Goal: Task Accomplishment & Management: Complete application form

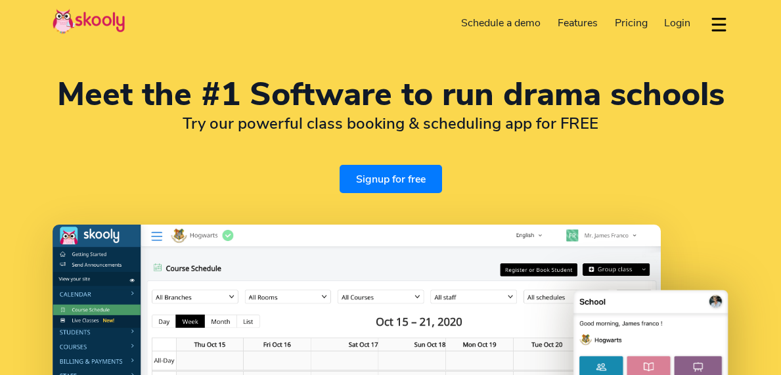
select select "en"
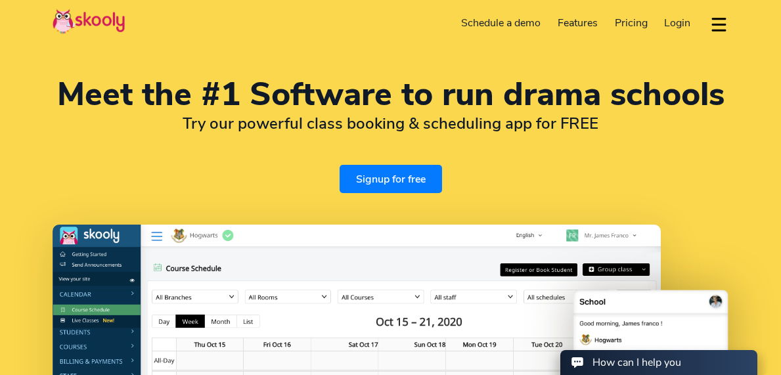
select select "1"
select select "[GEOGRAPHIC_DATA]"
select select "America/New_York"
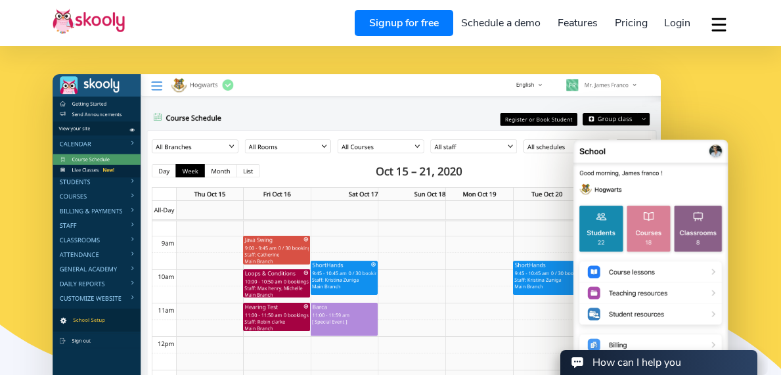
scroll to position [152, 0]
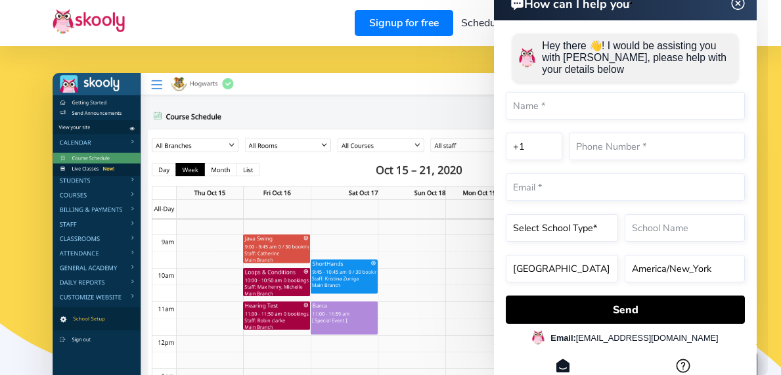
click at [743, 5] on img at bounding box center [738, 3] width 25 height 16
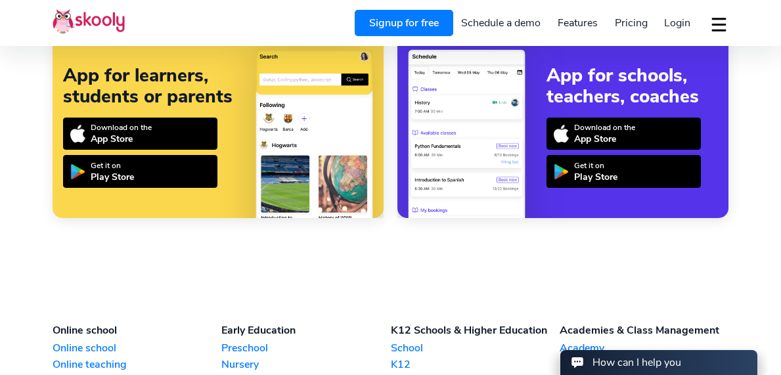
scroll to position [2942, 0]
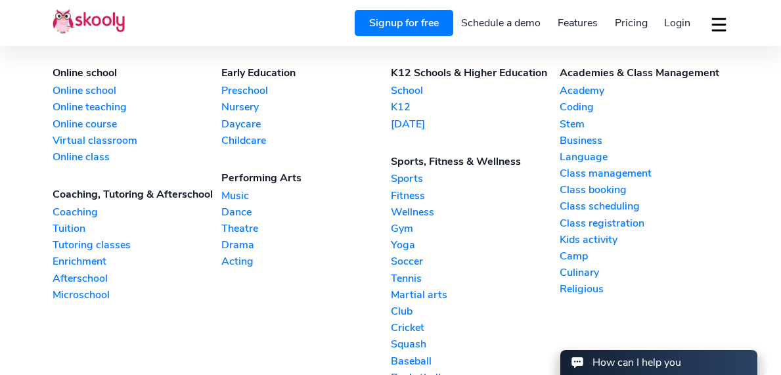
click at [256, 239] on link "Drama" at bounding box center [305, 245] width 169 height 14
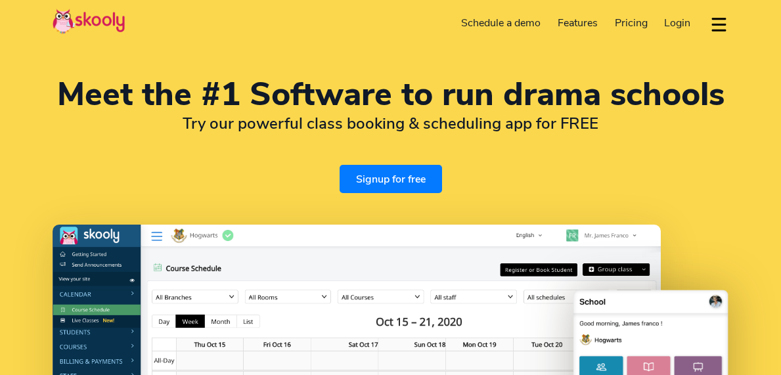
select select "en"
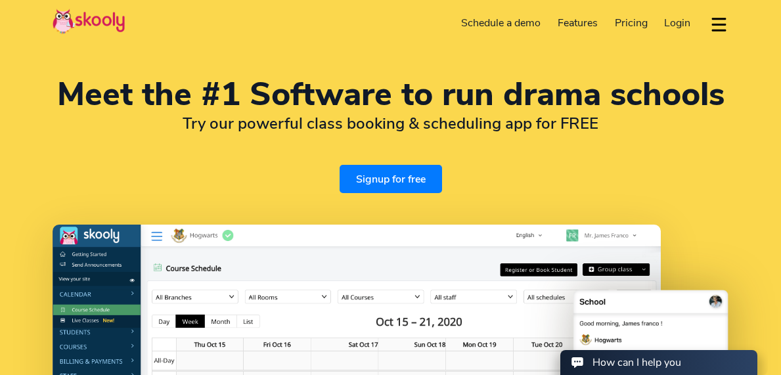
select select "1"
select select "[GEOGRAPHIC_DATA]"
select select "America/New_York"
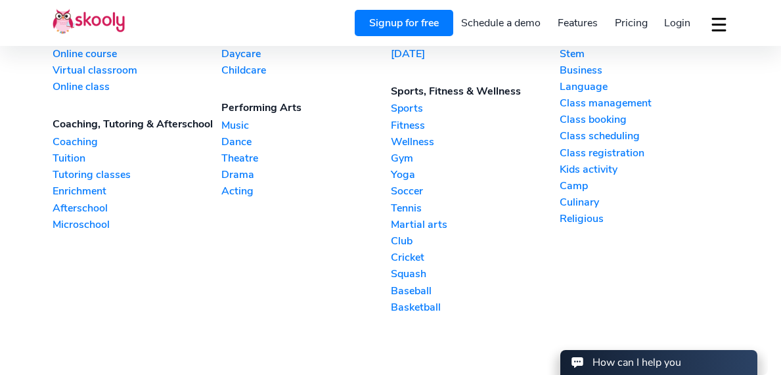
scroll to position [2958, 0]
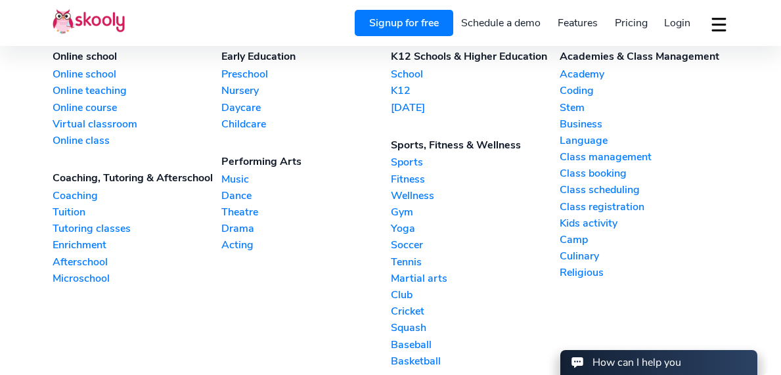
click at [237, 242] on link "Acting" at bounding box center [305, 245] width 169 height 14
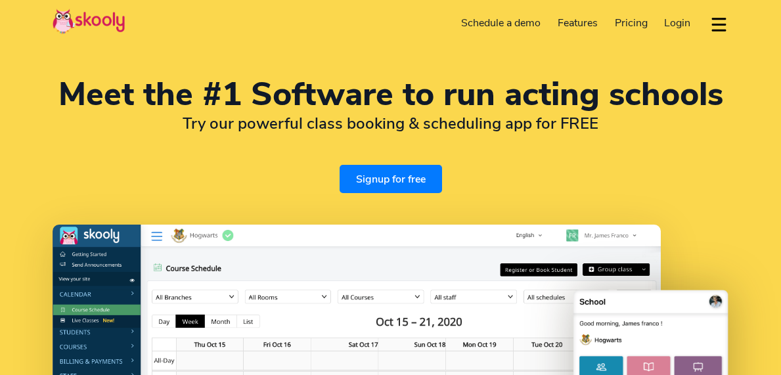
select select "en"
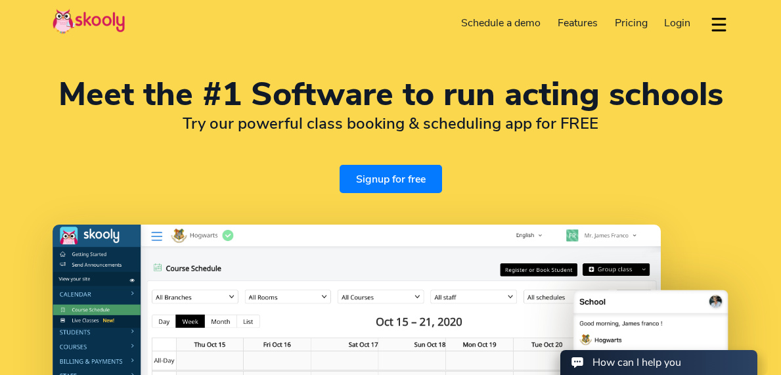
select select "1"
select select "[GEOGRAPHIC_DATA]"
select select "America/New_York"
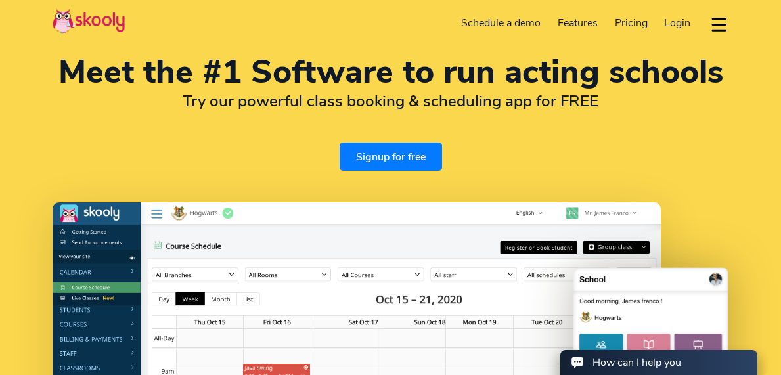
scroll to position [26, 0]
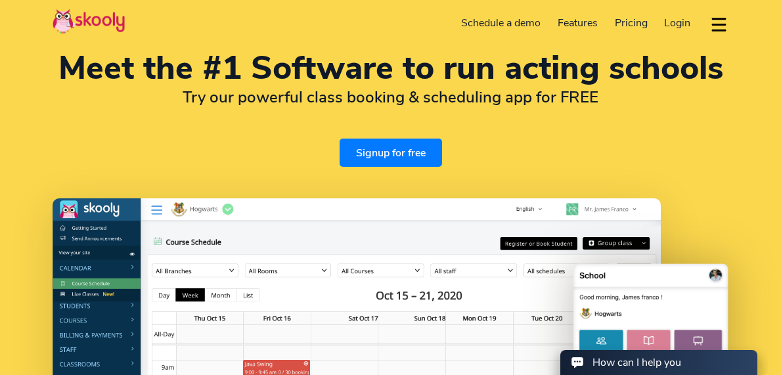
click at [633, 18] on span "Pricing" at bounding box center [631, 23] width 33 height 14
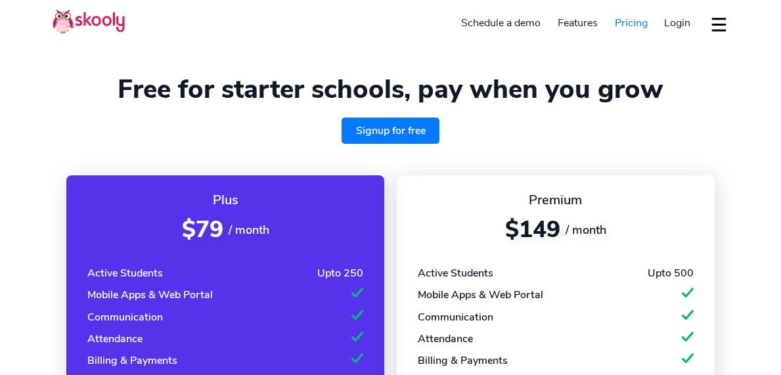
select select "en"
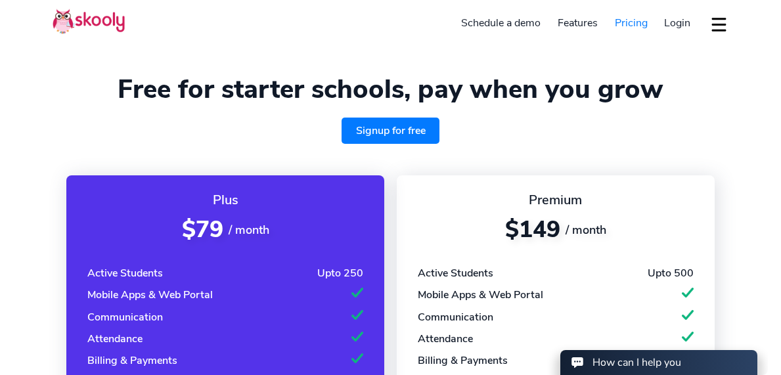
select select "1"
select select "[GEOGRAPHIC_DATA]"
select select "America/New_York"
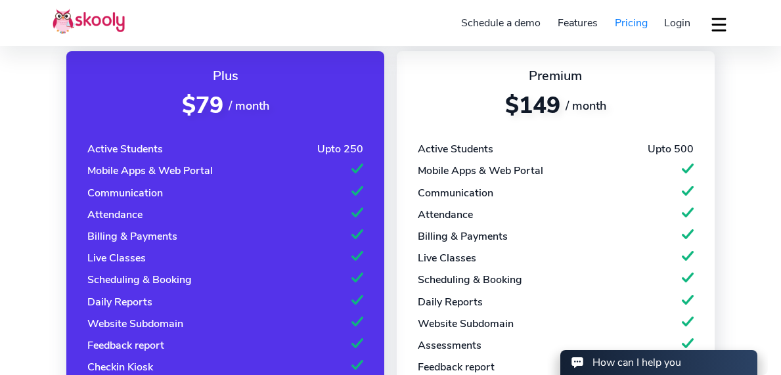
scroll to position [128, 0]
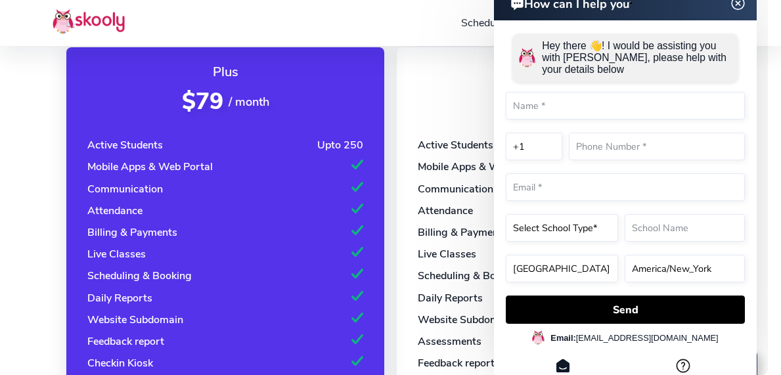
click at [741, 10] on img at bounding box center [738, 3] width 25 height 16
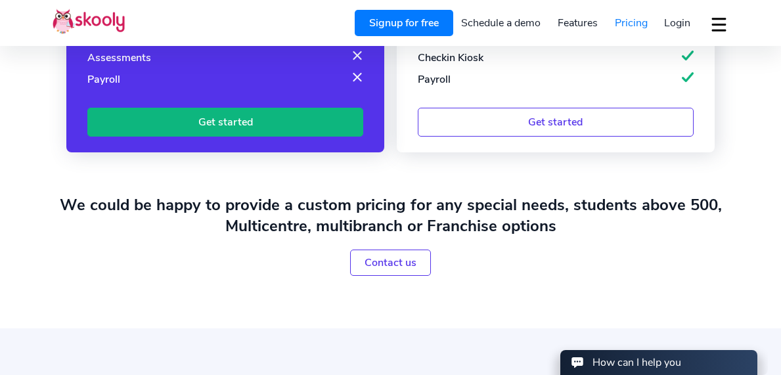
scroll to position [0, 0]
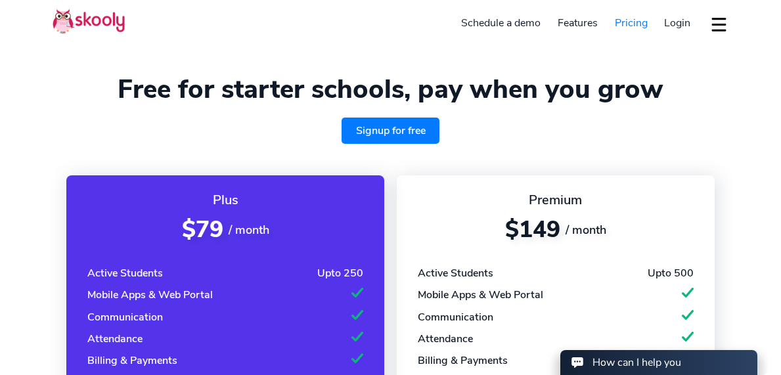
click at [723, 25] on button "dropdown menu" at bounding box center [719, 24] width 19 height 30
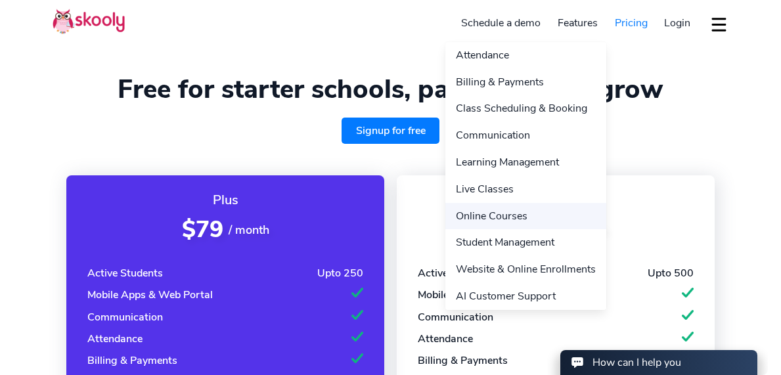
click at [544, 211] on link "Online Courses" at bounding box center [526, 216] width 161 height 27
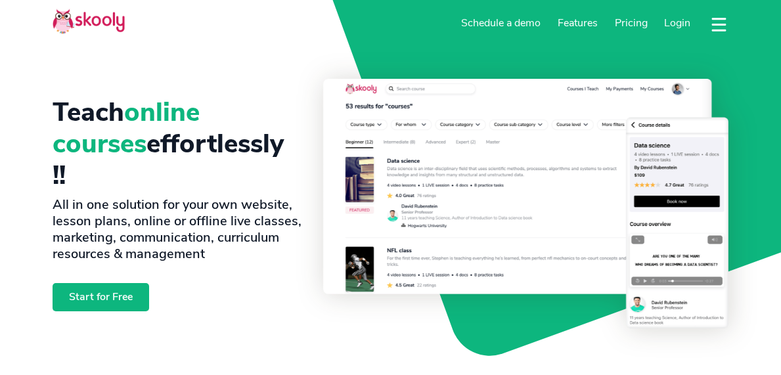
select select "en"
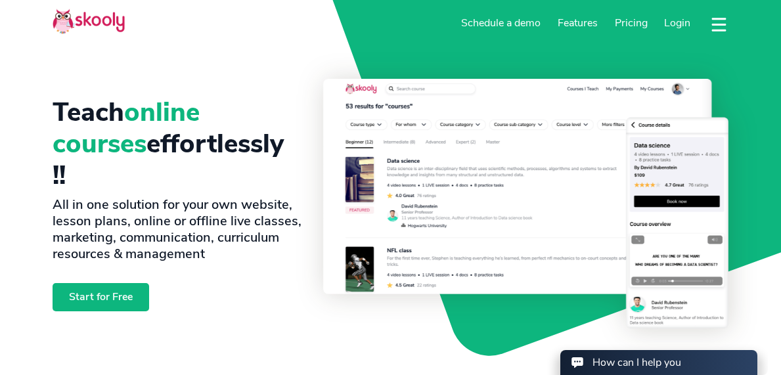
select select "1"
select select "[GEOGRAPHIC_DATA]"
select select "America/New_York"
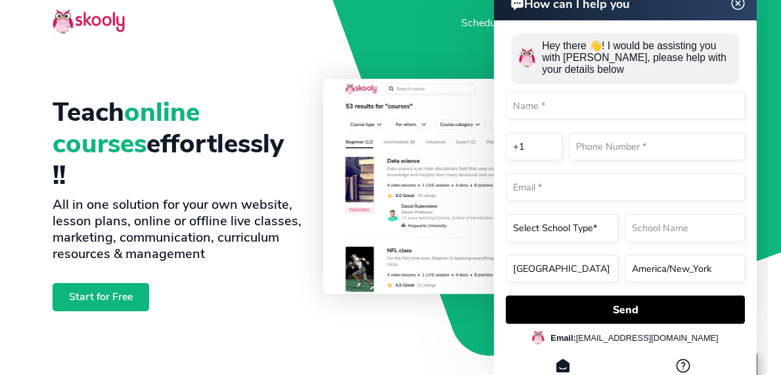
click at [739, 5] on img at bounding box center [738, 3] width 25 height 16
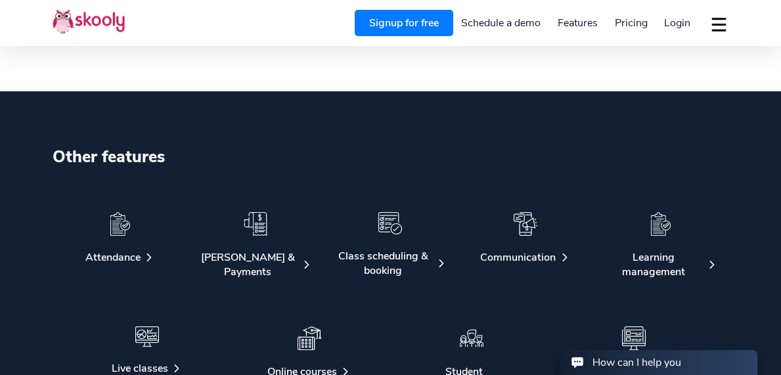
scroll to position [2419, 0]
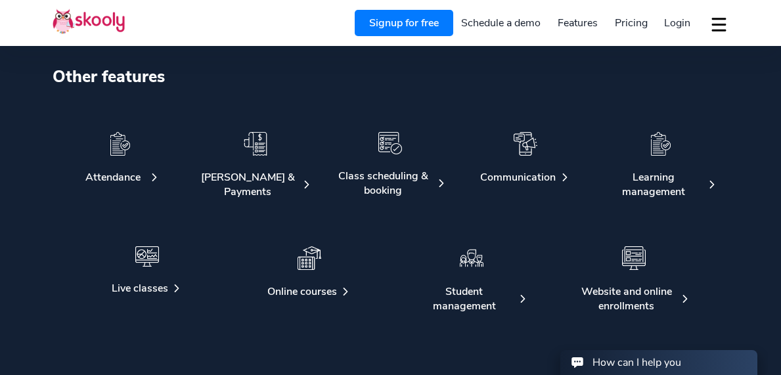
click at [116, 139] on img at bounding box center [120, 144] width 24 height 24
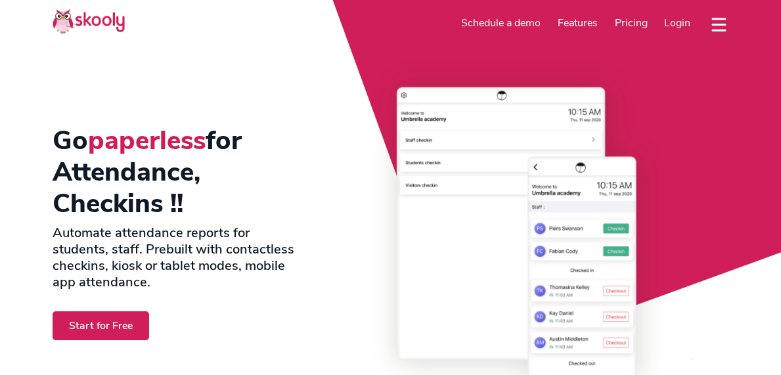
select select "en"
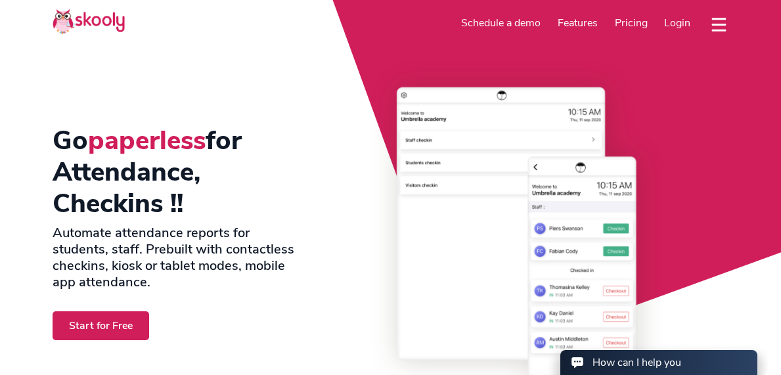
select select "1"
select select "[GEOGRAPHIC_DATA]"
select select "America/New_York"
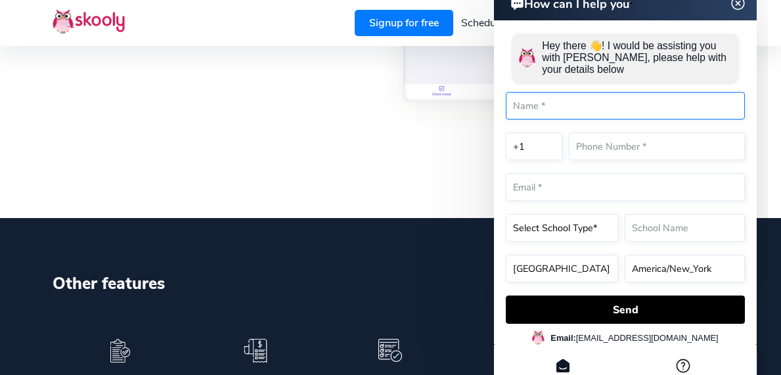
scroll to position [2070, 0]
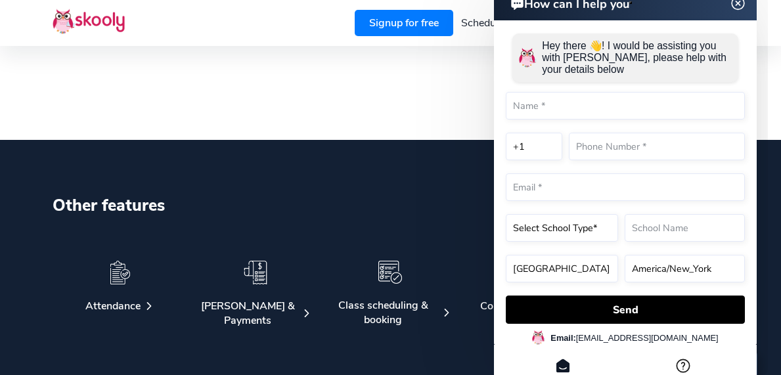
click at [377, 309] on div "Class scheduling & booking" at bounding box center [383, 312] width 99 height 29
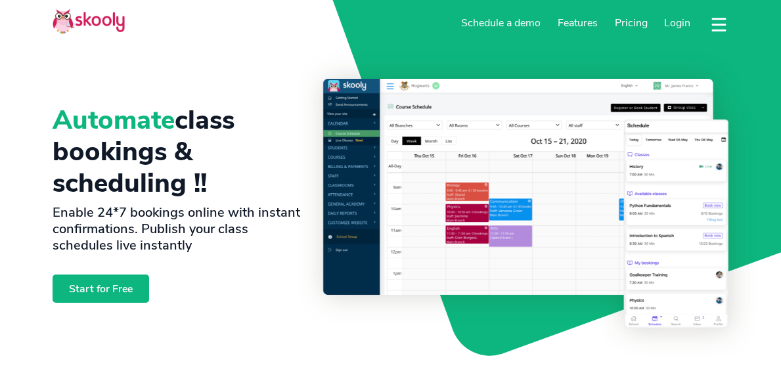
select select "en"
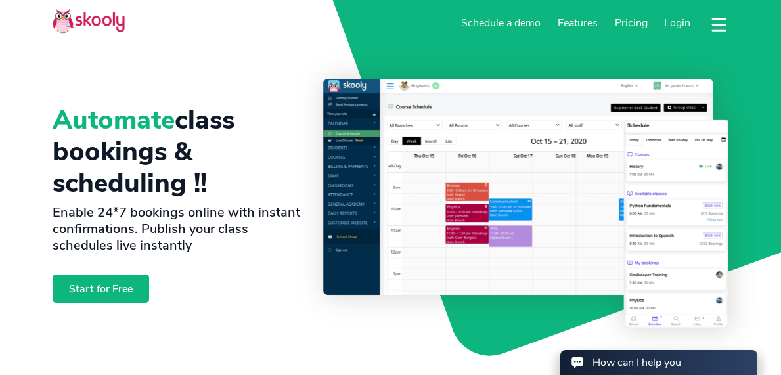
select select "1"
select select "[GEOGRAPHIC_DATA]"
select select "America/New_York"
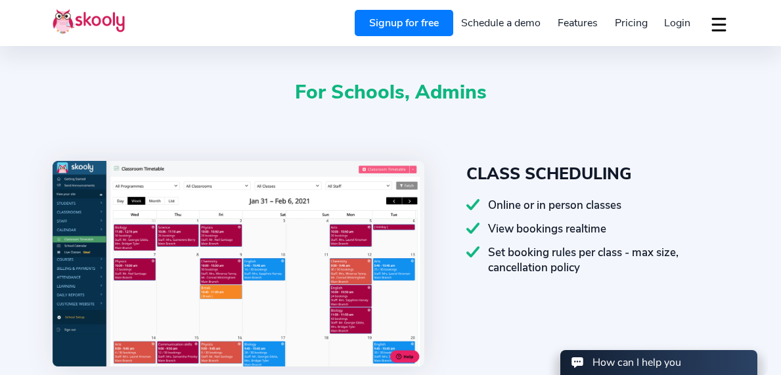
scroll to position [387, 0]
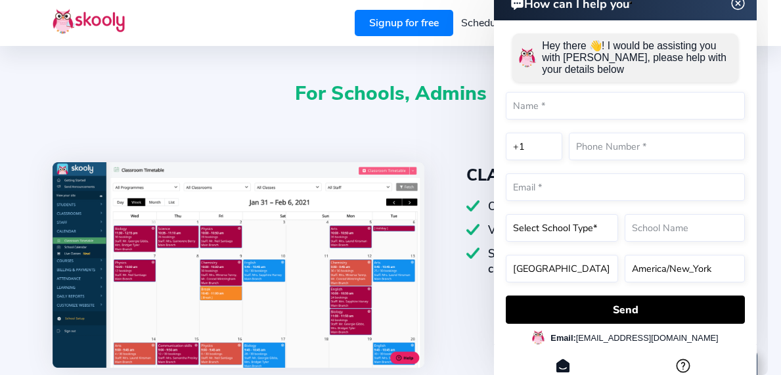
click at [740, 3] on img at bounding box center [738, 3] width 25 height 16
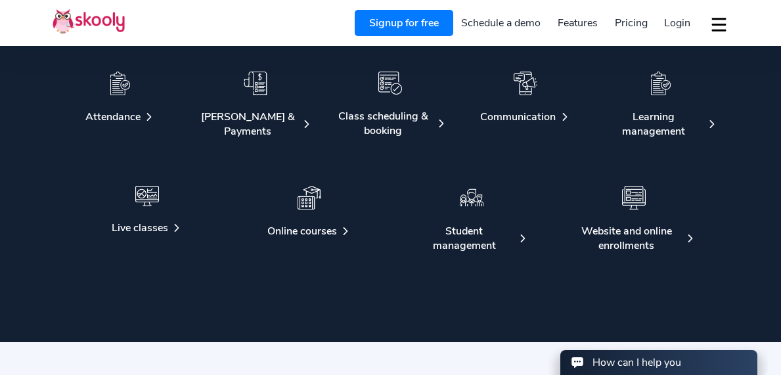
scroll to position [2055, 0]
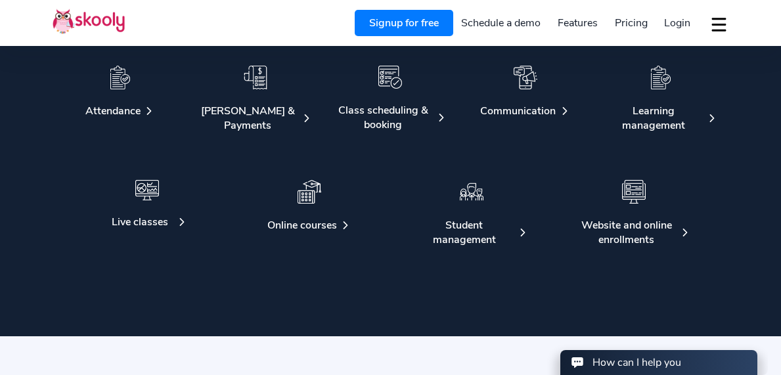
click at [154, 212] on div at bounding box center [147, 197] width 114 height 35
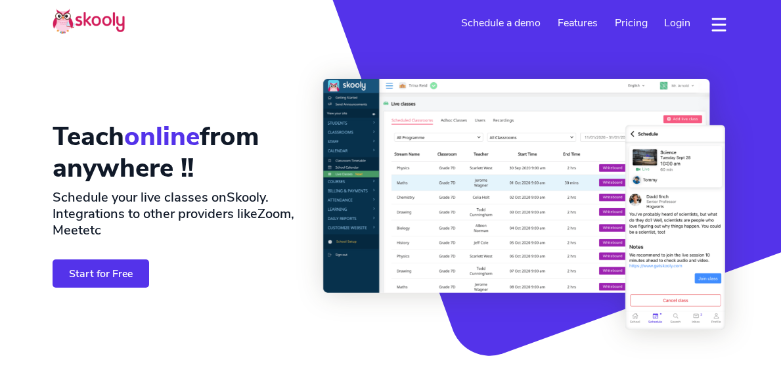
select select "en"
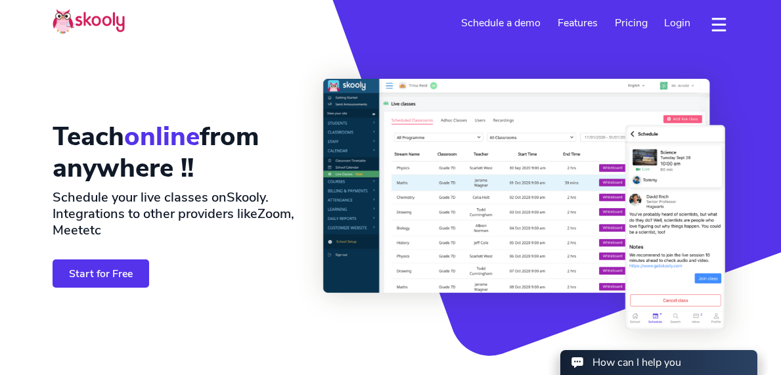
select select "1"
select select "United States"
select select "America/New_York"
click at [108, 274] on link "Start for Free" at bounding box center [101, 274] width 97 height 28
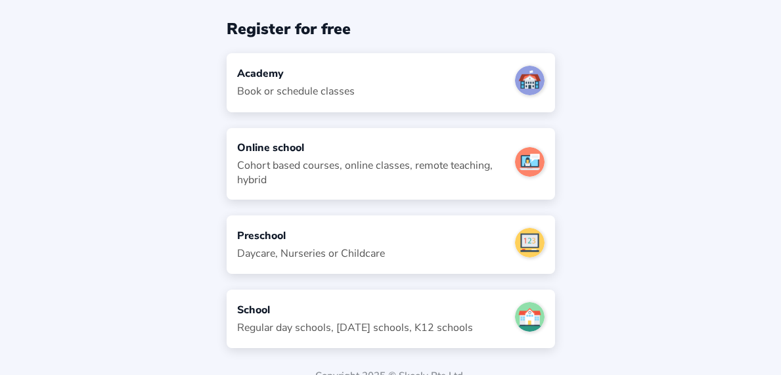
scroll to position [60, 0]
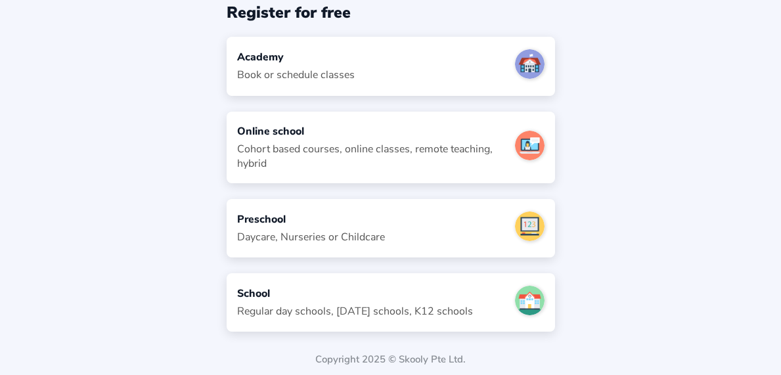
click at [513, 72] on div at bounding box center [525, 66] width 40 height 34
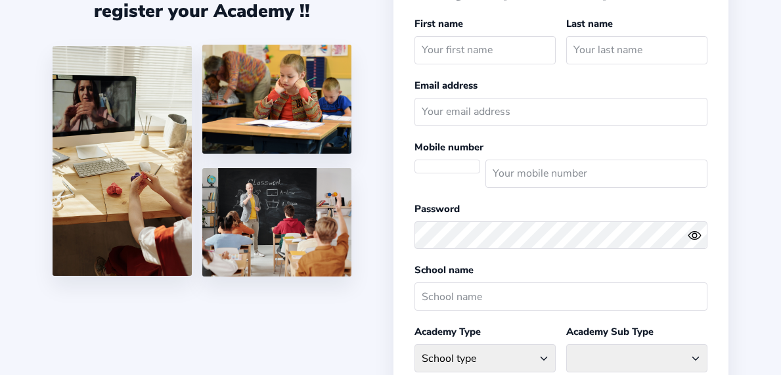
select select
select select "America/New_York"
select select "USD $"
select select "US"
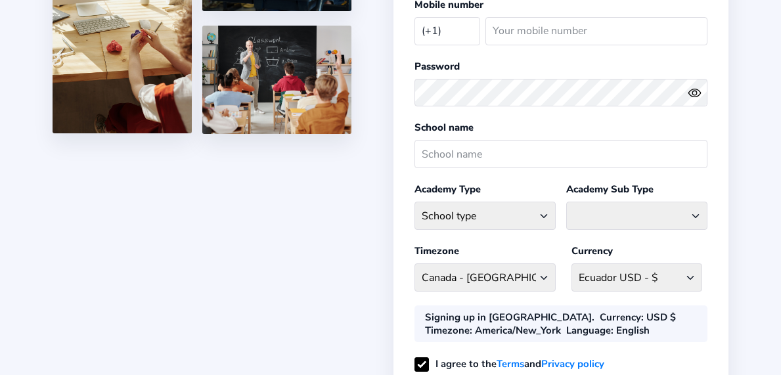
scroll to position [208, 0]
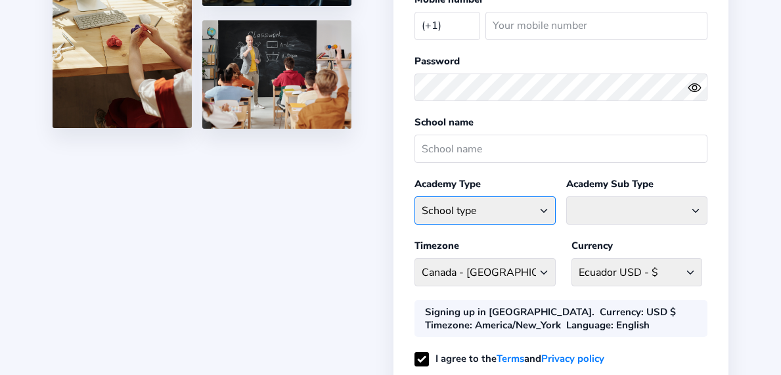
click at [541, 209] on select "School type Academic Afterschool Arts Dance Homeschool Language Martial Arts Mu…" at bounding box center [485, 210] width 141 height 28
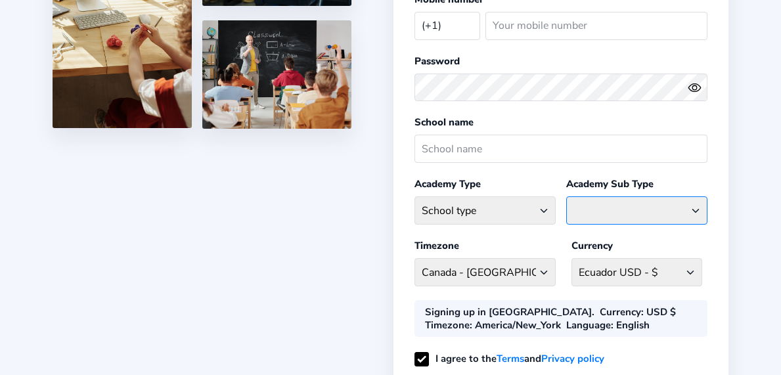
click at [635, 208] on select at bounding box center [636, 210] width 141 height 28
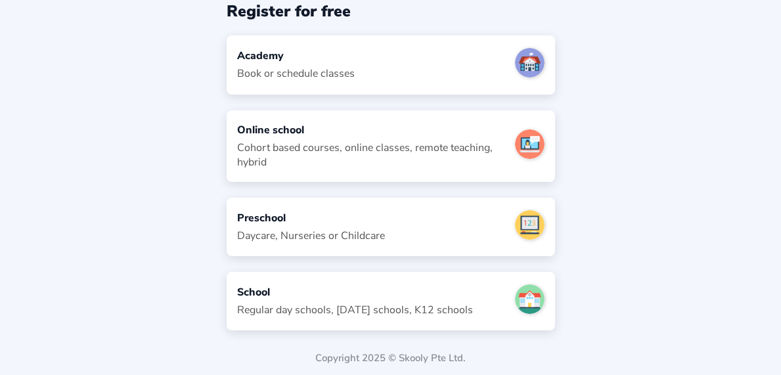
scroll to position [60, 0]
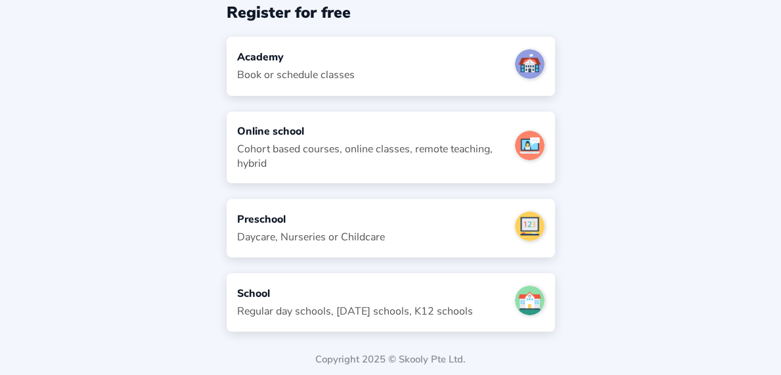
click at [330, 147] on div "Cohort based courses, online classes, remote teaching, hybrid" at bounding box center [370, 156] width 267 height 29
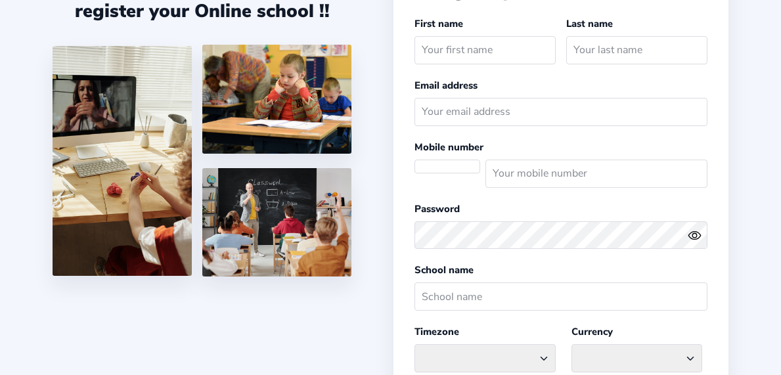
select select
select select "America/New_York"
select select "USD $"
select select "US"
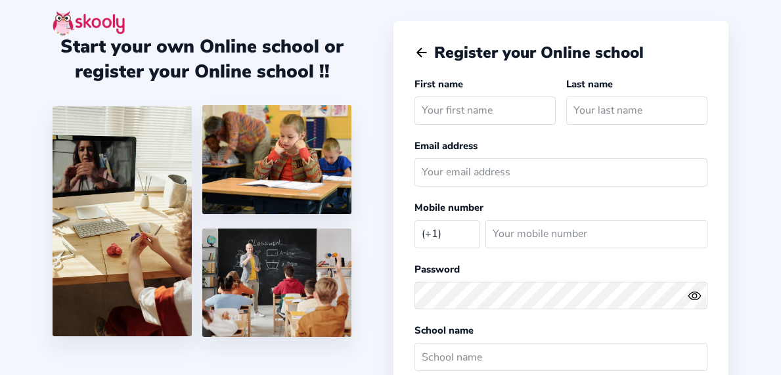
click at [423, 48] on icon "Arrow Back" at bounding box center [422, 52] width 14 height 14
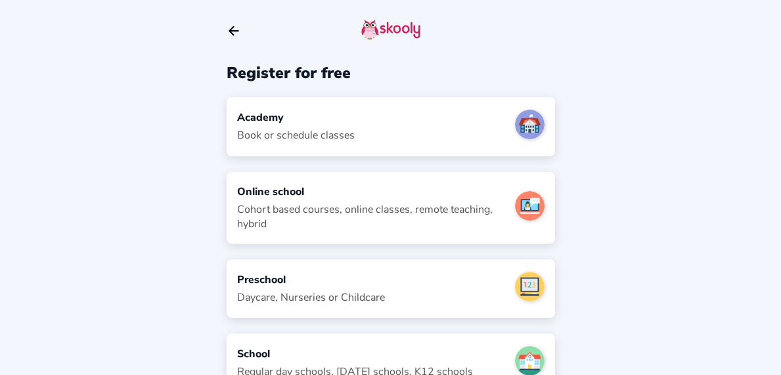
scroll to position [60, 0]
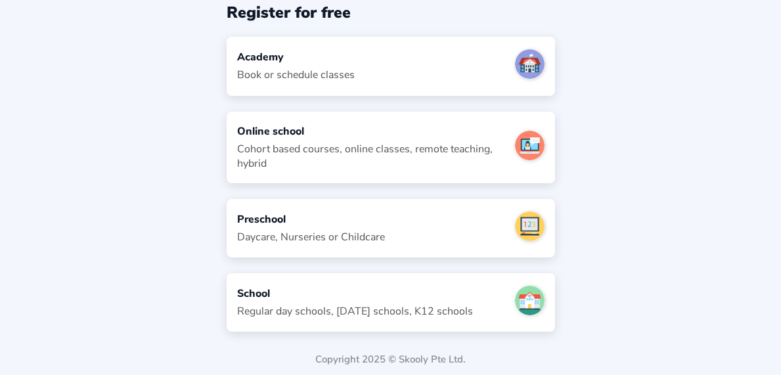
click at [405, 70] on div "Academy Book or schedule classes" at bounding box center [391, 66] width 329 height 58
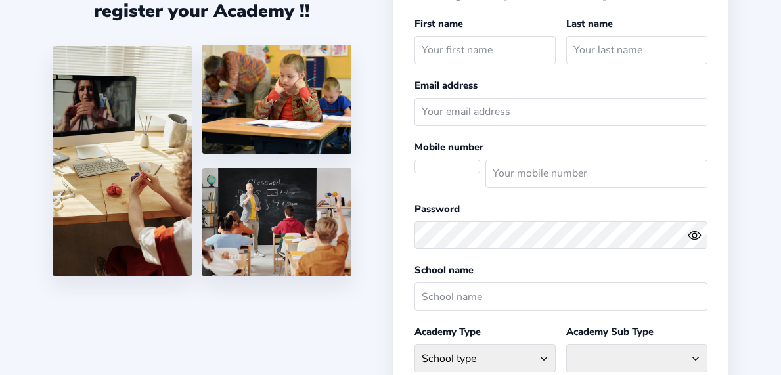
select select
select select "America/New_York"
select select "USD $"
select select "US"
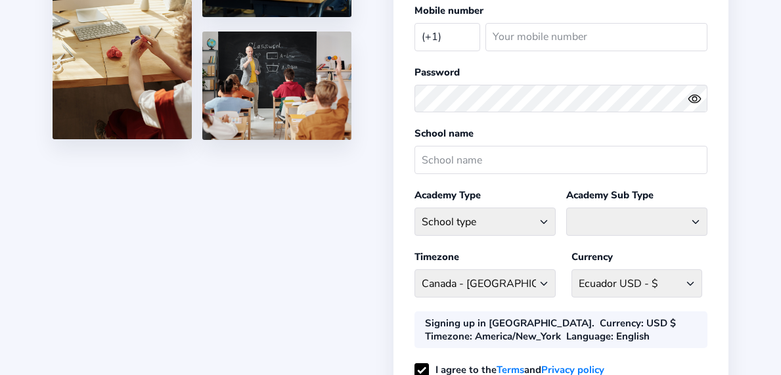
scroll to position [183, 0]
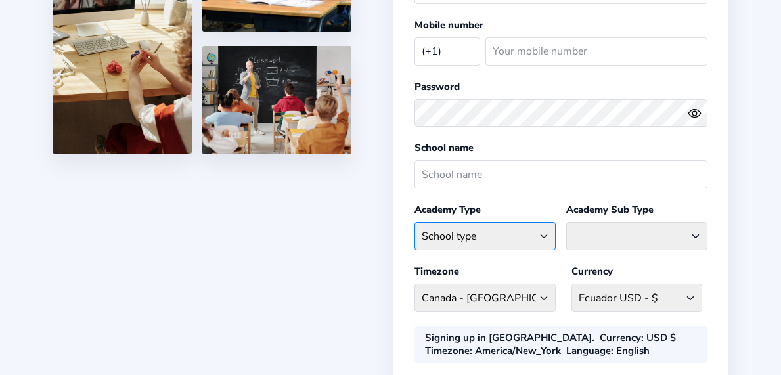
click at [512, 227] on select "School type Academic Afterschool Arts Dance Homeschool Language Martial Arts Mu…" at bounding box center [485, 236] width 141 height 28
select select "AR"
click at [415, 222] on select "School type Academic Afterschool Arts Dance Homeschool Language Martial Arts Mu…" at bounding box center [485, 236] width 141 height 28
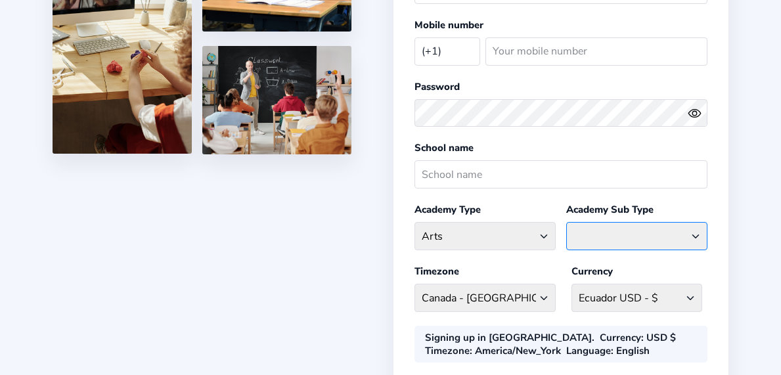
click at [656, 231] on select "Craft General Arts Painting" at bounding box center [636, 236] width 141 height 28
select select
click at [566, 222] on select "Craft General Arts Painting" at bounding box center [636, 236] width 141 height 28
click at [697, 236] on select "Craft General Arts Painting" at bounding box center [636, 236] width 141 height 28
click at [668, 231] on select "Craft General Arts Painting" at bounding box center [636, 236] width 141 height 28
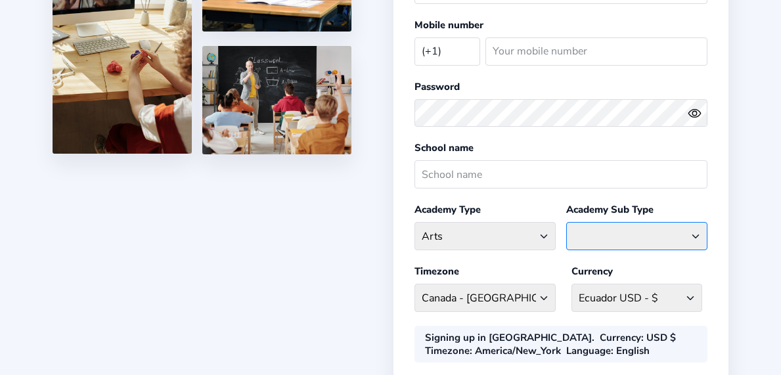
click at [566, 222] on select "Craft General Arts Painting" at bounding box center [636, 236] width 141 height 28
click at [696, 231] on select "Craft General Arts Painting" at bounding box center [636, 236] width 141 height 28
click at [566, 222] on select "Craft General Arts Painting" at bounding box center [636, 236] width 141 height 28
click at [719, 203] on div "Register your Academy First name Last name Email address Mobile number (+1) Afg…" at bounding box center [561, 166] width 335 height 657
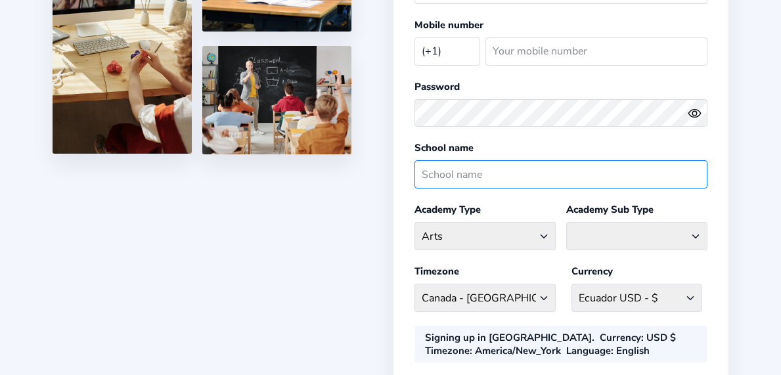
click at [583, 173] on input "text" at bounding box center [561, 174] width 293 height 28
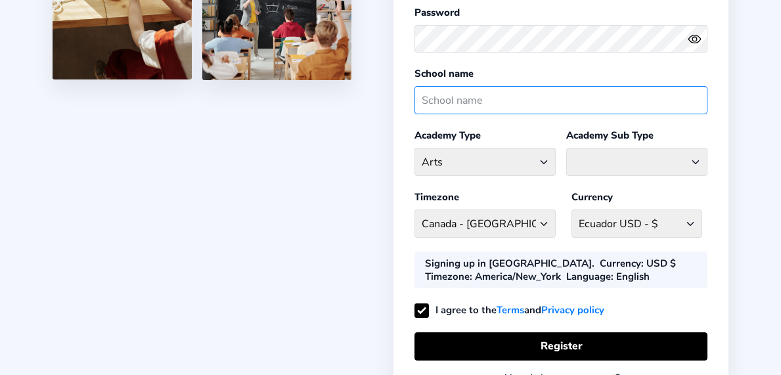
scroll to position [344, 0]
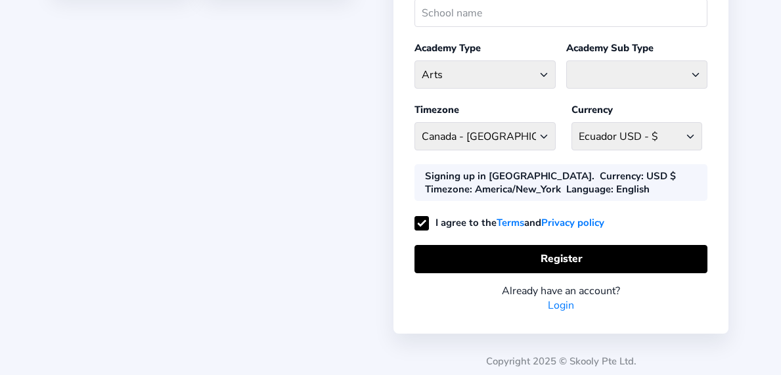
click at [515, 216] on link "Terms" at bounding box center [511, 223] width 28 height 16
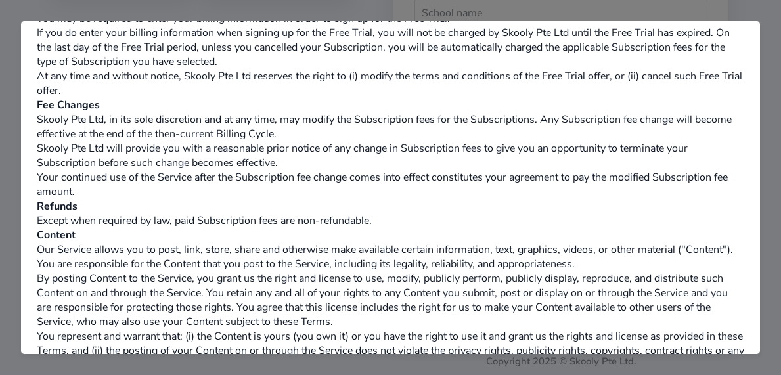
scroll to position [651, 0]
click at [756, 13] on div at bounding box center [390, 187] width 781 height 375
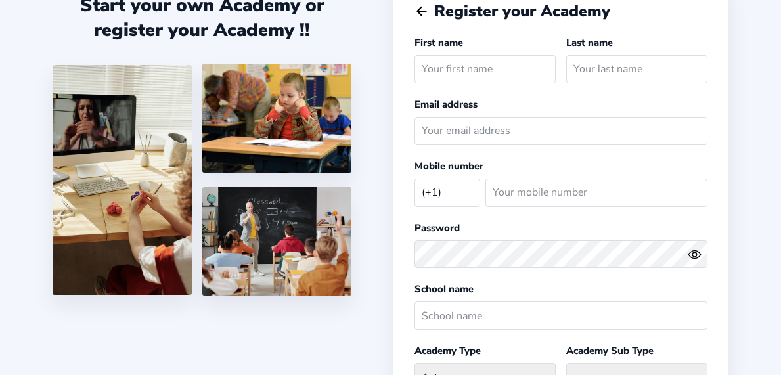
scroll to position [0, 0]
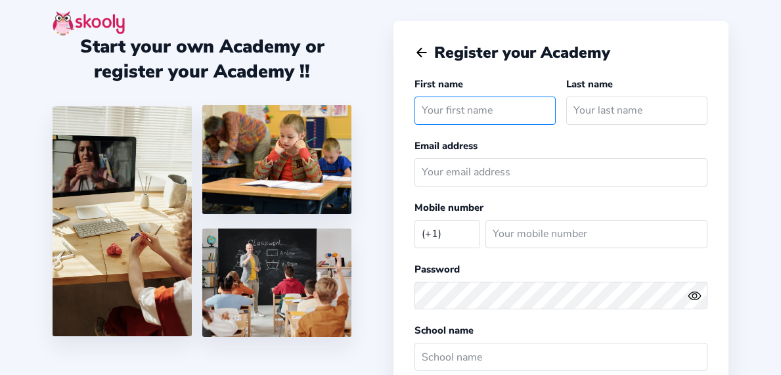
click at [545, 123] on input "text" at bounding box center [485, 111] width 141 height 28
type input "[PERSON_NAME]"
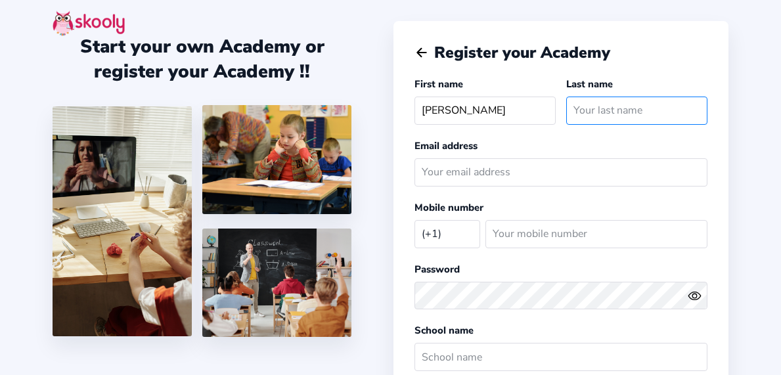
type input "[PERSON_NAME]"
select select "CA"
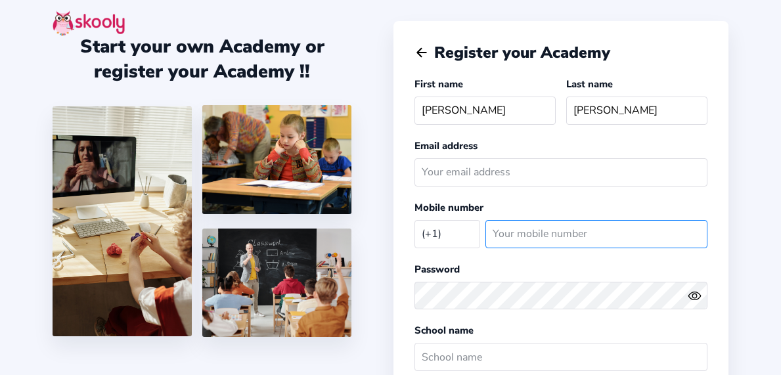
type input "2073233036"
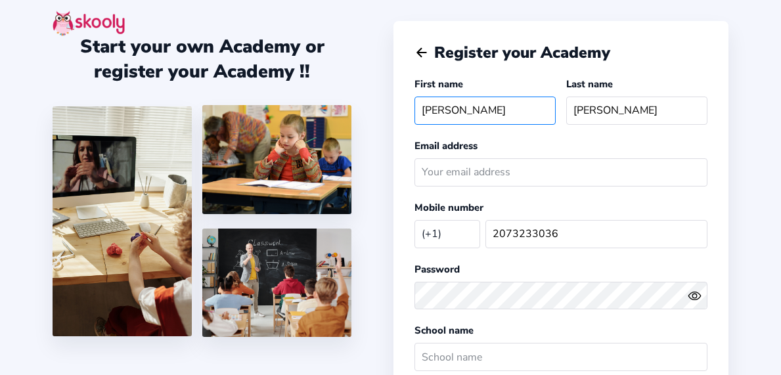
select select "CAD $"
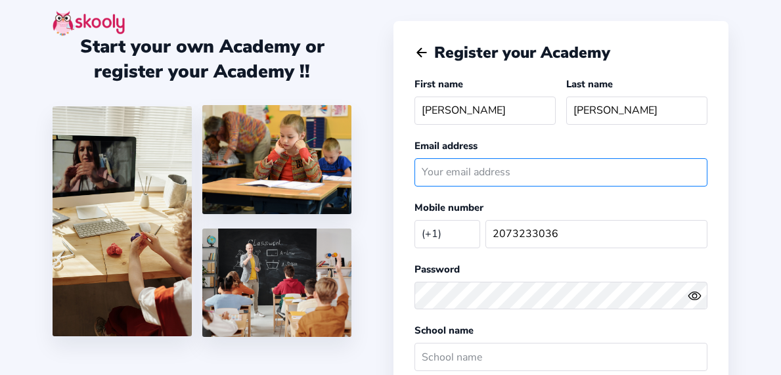
click at [518, 175] on input "email" at bounding box center [561, 172] width 293 height 28
type input "[DOMAIN_NAME][EMAIL_ADDRESS][PERSON_NAME][DOMAIN_NAME]"
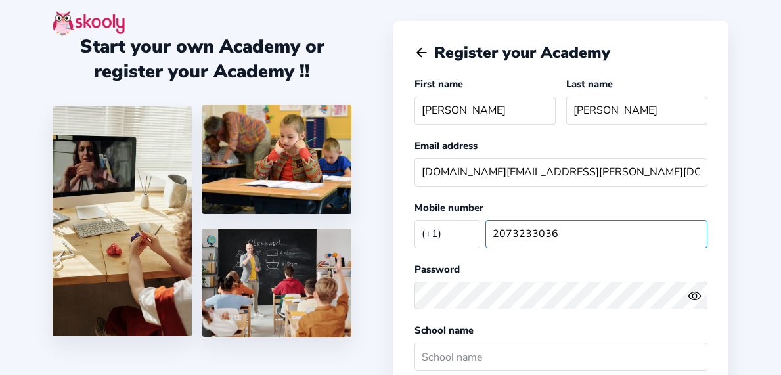
click at [572, 240] on input "2073233036" at bounding box center [597, 234] width 222 height 28
drag, startPoint x: 597, startPoint y: 237, endPoint x: 435, endPoint y: 236, distance: 162.3
click at [435, 236] on div "(+1) Afghanistan (+93) Albania (+355) Algeria (+213) AmericanSamoa (+1684) Ando…" at bounding box center [561, 234] width 293 height 39
type input "3479743295"
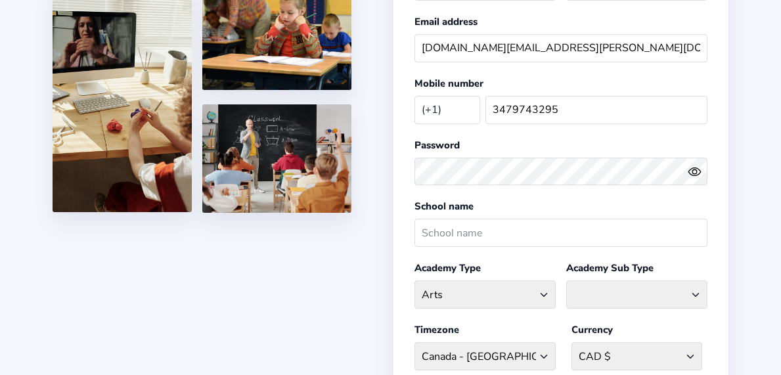
scroll to position [131, 0]
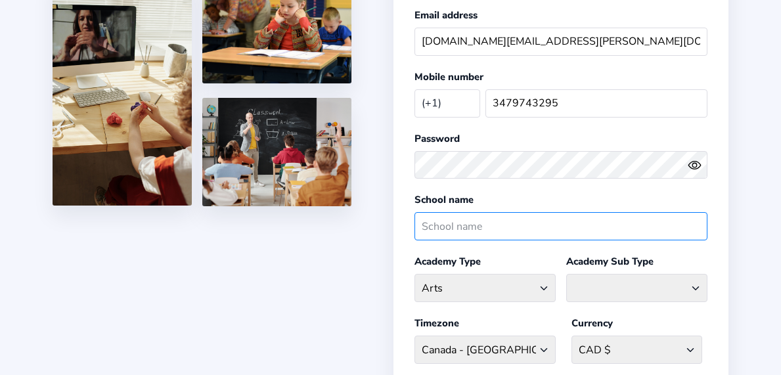
click at [587, 225] on input "text" at bounding box center [561, 226] width 293 height 28
type input "[PERSON_NAME] Performing Arts"
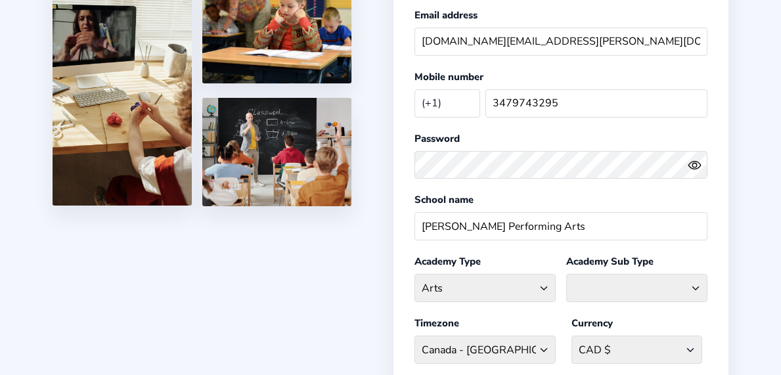
click at [300, 300] on div "Start your own Academy or register your Academy !! Register your Academy First …" at bounding box center [390, 230] width 781 height 723
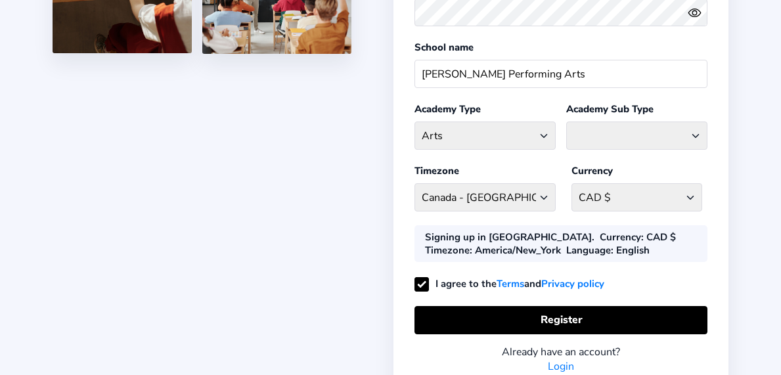
scroll to position [284, 0]
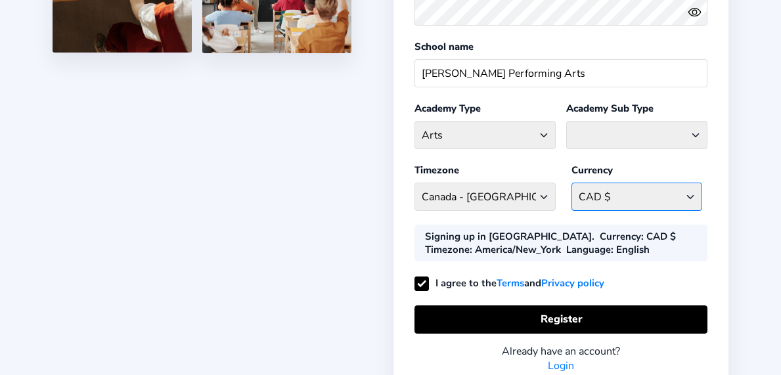
click at [619, 186] on select "CAD $ [GEOGRAPHIC_DATA] AFN - ؋. [GEOGRAPHIC_DATA] ALL - L [GEOGRAPHIC_DATA] DZ…" at bounding box center [637, 197] width 131 height 28
select select "USD $"
click at [572, 183] on select "CAD $ [GEOGRAPHIC_DATA] AFN - ؋. [GEOGRAPHIC_DATA] ALL - L [GEOGRAPHIC_DATA] DZ…" at bounding box center [637, 197] width 131 height 28
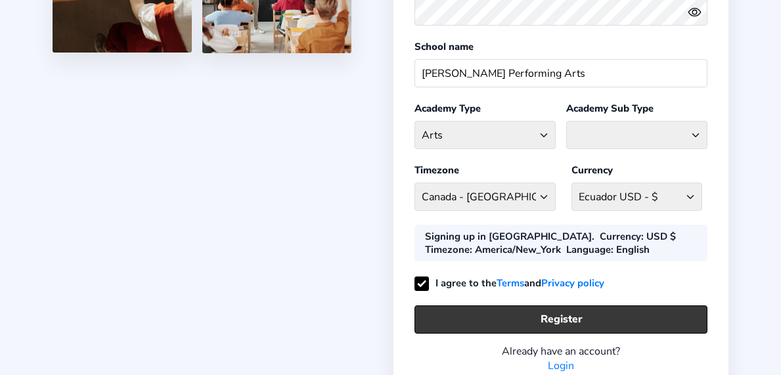
click at [673, 311] on button "Register" at bounding box center [561, 320] width 293 height 28
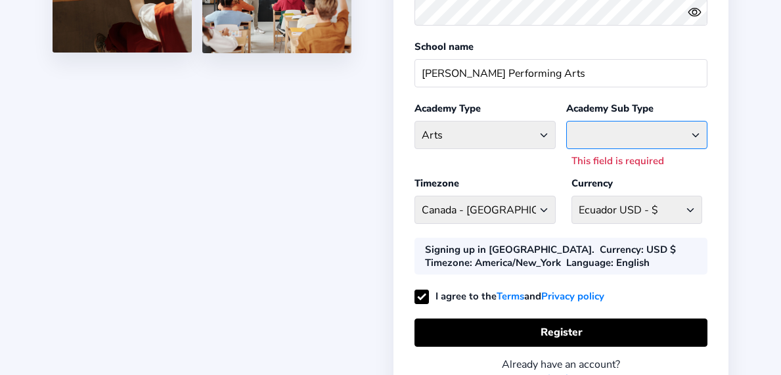
click at [668, 122] on select "Craft General Arts Painting" at bounding box center [636, 135] width 141 height 28
click at [566, 121] on select "Craft General Arts Painting" at bounding box center [636, 135] width 141 height 28
click at [662, 137] on select "Craft General Arts Painting" at bounding box center [636, 135] width 141 height 28
select select "AR"
click at [566, 121] on select "Craft General Arts Painting" at bounding box center [636, 135] width 141 height 28
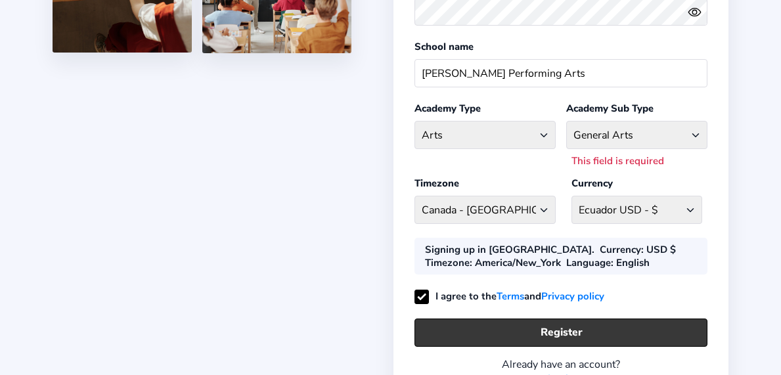
click at [643, 329] on button "Register" at bounding box center [561, 333] width 293 height 28
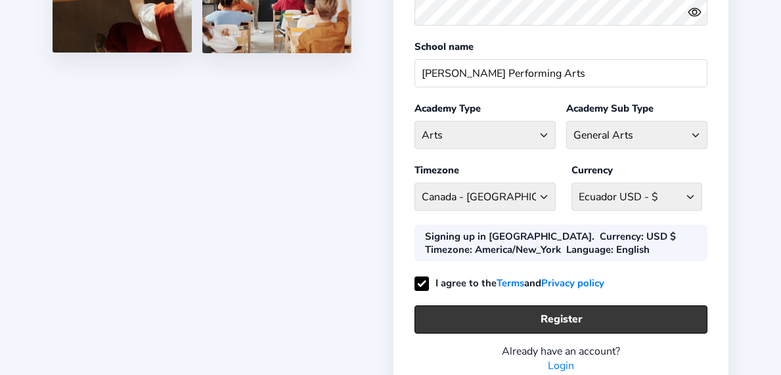
select select "CAD"
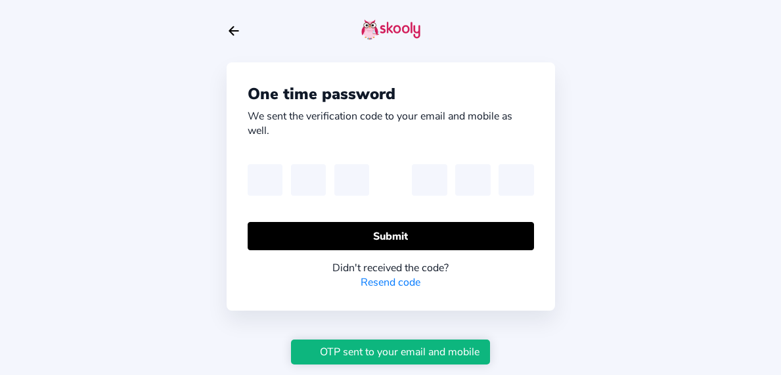
click at [660, 199] on div "One time password We sent the verification code to your email and mobile as wel…" at bounding box center [390, 187] width 781 height 375
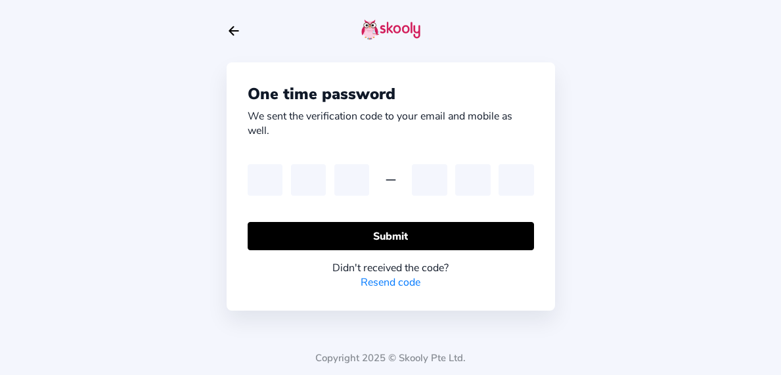
click at [237, 35] on icon "Arrow Back" at bounding box center [234, 31] width 14 height 14
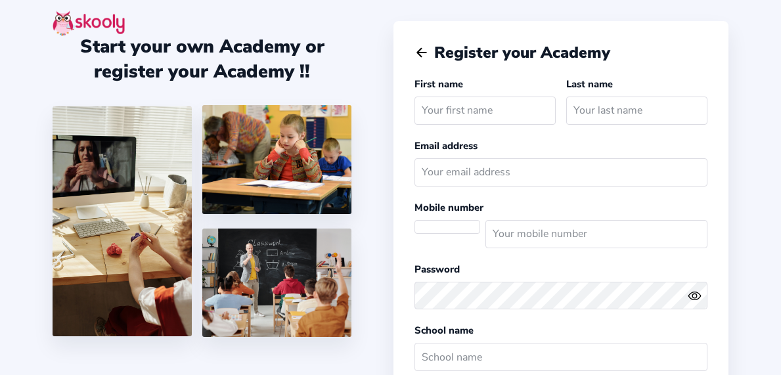
select select
select select "America/New_York"
select select "USD $"
select select "US"
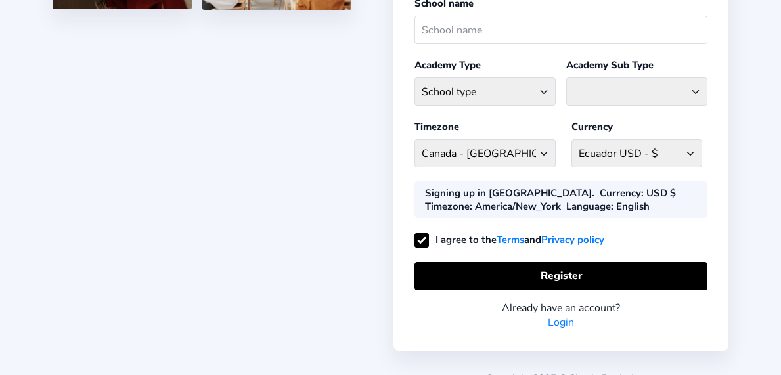
scroll to position [344, 0]
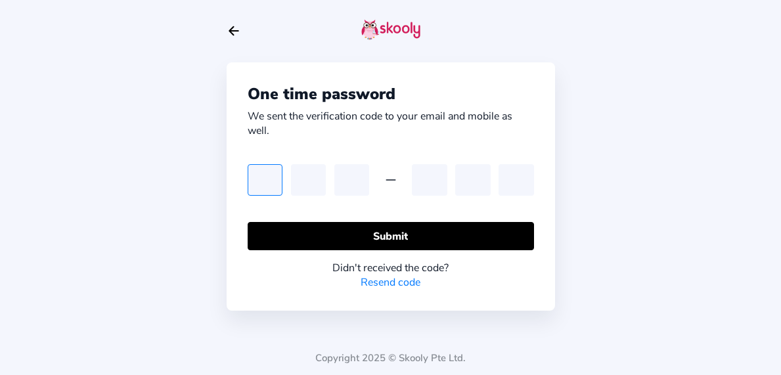
type input "4"
click at [336, 173] on input "4" at bounding box center [351, 180] width 35 height 32
type input "5"
type input "6"
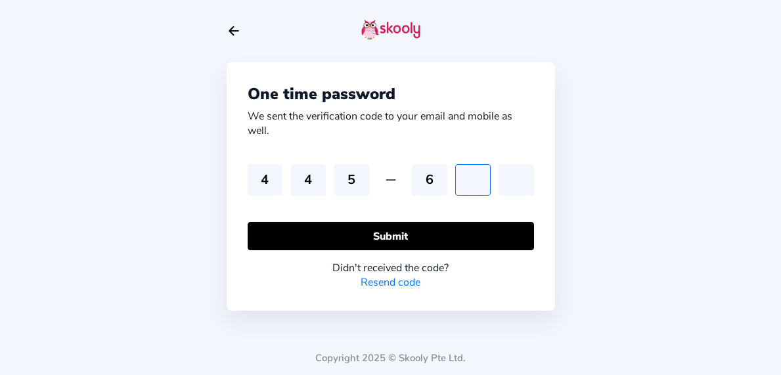
type input "1"
type input "4"
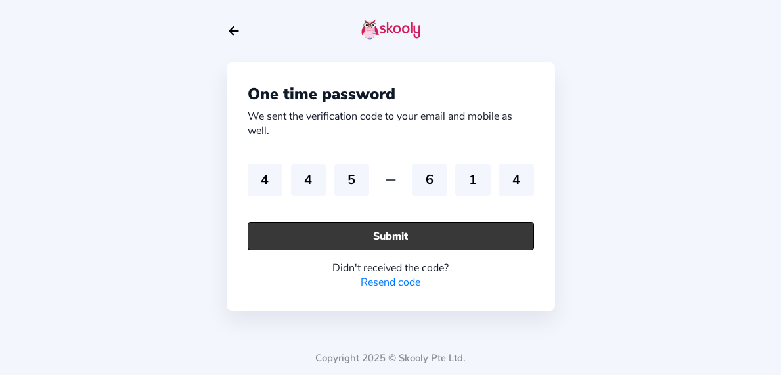
click at [396, 237] on button "Submit" at bounding box center [391, 236] width 286 height 28
click at [417, 242] on button "Submit" at bounding box center [391, 236] width 286 height 28
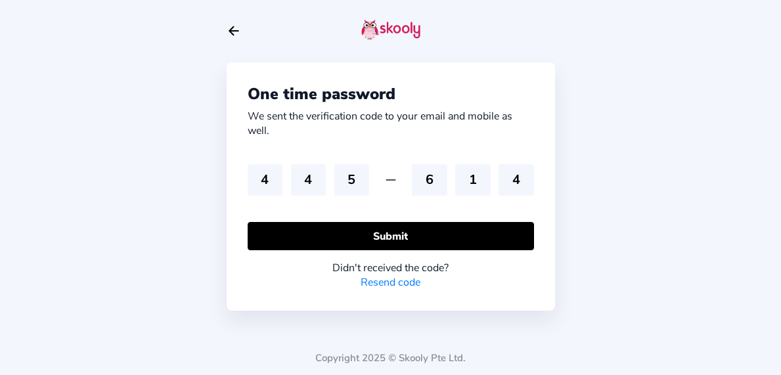
click at [616, 285] on div "One time password We sent the verification code to your email and mobile as wel…" at bounding box center [390, 187] width 781 height 375
click at [389, 279] on link "Resend code" at bounding box center [391, 282] width 60 height 14
click at [374, 284] on link "Resend code" at bounding box center [391, 282] width 60 height 14
click at [235, 30] on icon "Arrow Back" at bounding box center [234, 31] width 14 height 14
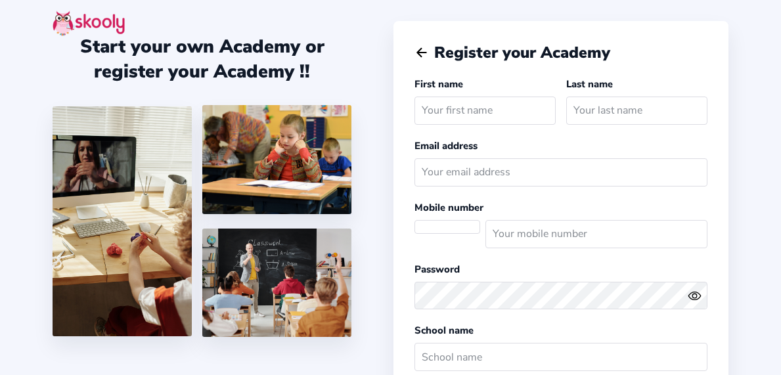
select select
select select "America/New_York"
select select "USD $"
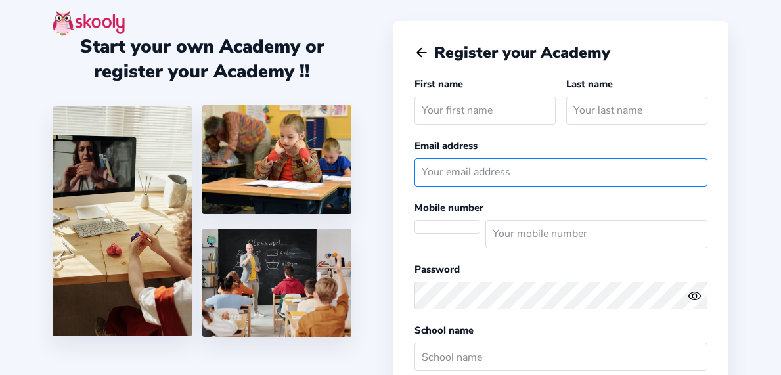
type input "[DOMAIN_NAME][EMAIL_ADDRESS][PERSON_NAME][DOMAIN_NAME]"
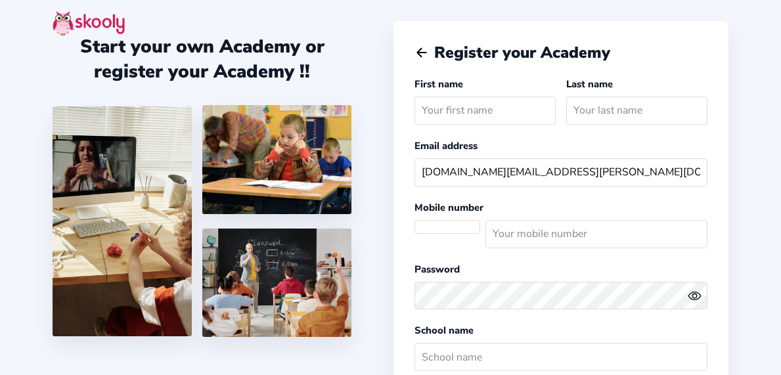
click at [511, 114] on input "text" at bounding box center [485, 111] width 141 height 28
select select "US"
type input "[PERSON_NAME]"
select select "CA"
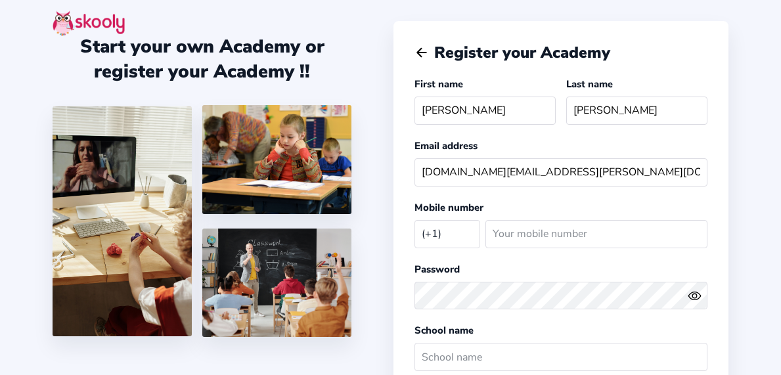
type input "2073233036"
select select "CAD $"
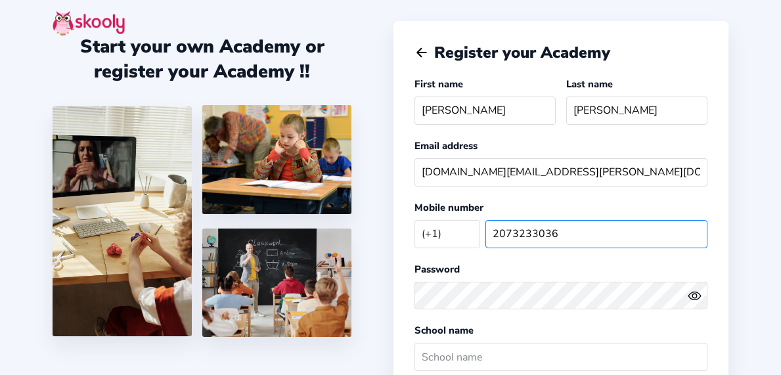
click at [587, 237] on input "2073233036" at bounding box center [597, 234] width 222 height 28
drag, startPoint x: 589, startPoint y: 238, endPoint x: 413, endPoint y: 236, distance: 176.1
click at [413, 236] on div "Register your Academy First name [PERSON_NAME] Last name [PERSON_NAME] Email ad…" at bounding box center [561, 349] width 335 height 657
type input "3479743295"
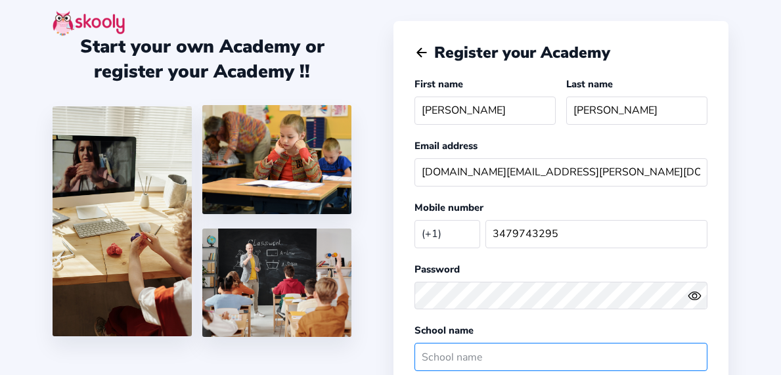
click at [639, 348] on input "text" at bounding box center [561, 357] width 293 height 28
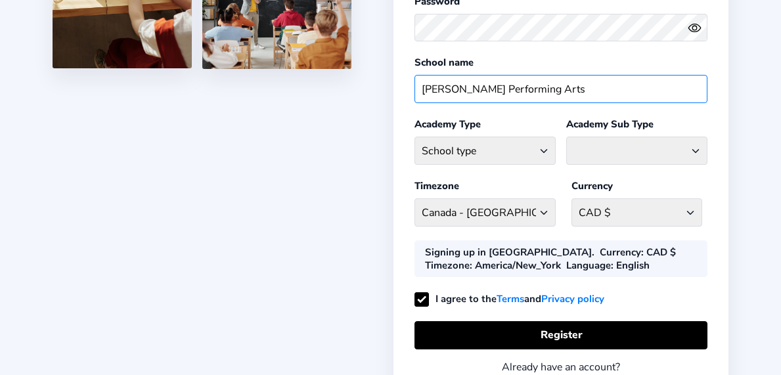
scroll to position [275, 0]
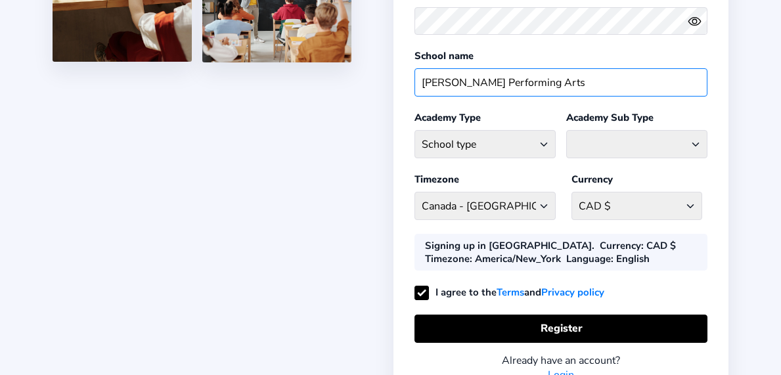
type input "[PERSON_NAME] Performing Arts"
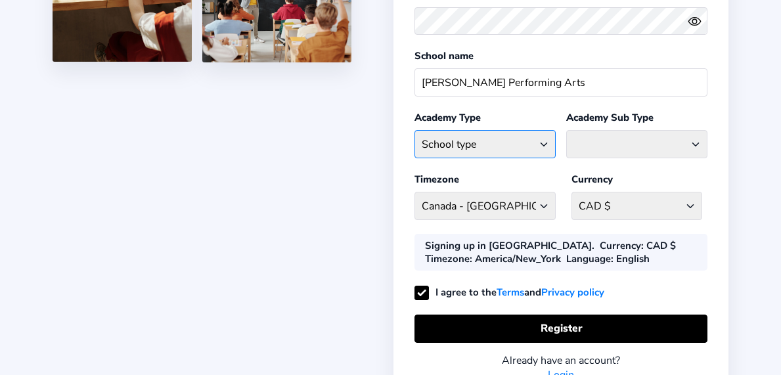
click at [524, 139] on select "School type Academic Afterschool Arts Dance Homeschool Language Martial Arts Mu…" at bounding box center [485, 144] width 141 height 28
select select "AR"
click at [415, 130] on select "School type Academic Afterschool Arts Dance Homeschool Language Martial Arts Mu…" at bounding box center [485, 144] width 141 height 28
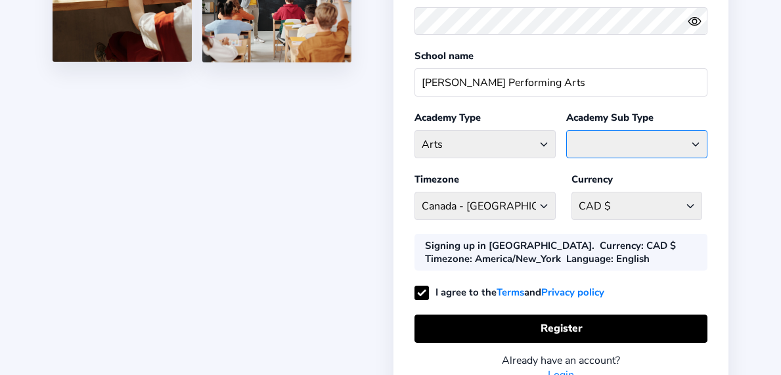
click at [635, 143] on select "Craft General Arts Painting" at bounding box center [636, 144] width 141 height 28
select select "AR"
click at [566, 130] on select "Craft General Arts Painting" at bounding box center [636, 144] width 141 height 28
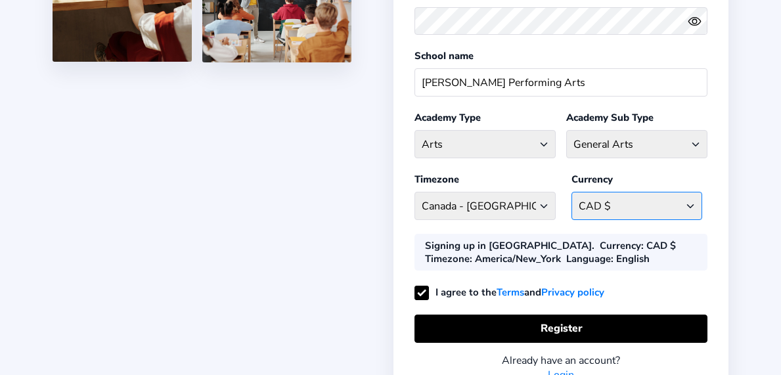
click at [629, 194] on select "CAD $ [GEOGRAPHIC_DATA] AFN - ؋. [GEOGRAPHIC_DATA] ALL - L [GEOGRAPHIC_DATA] DZ…" at bounding box center [637, 206] width 131 height 28
click at [572, 192] on select "CAD $ [GEOGRAPHIC_DATA] AFN - ؋. [GEOGRAPHIC_DATA] ALL - L [GEOGRAPHIC_DATA] DZ…" at bounding box center [637, 206] width 131 height 28
click at [739, 260] on div "Start your own Academy or register your Academy !! Register your Academy First …" at bounding box center [390, 86] width 781 height 723
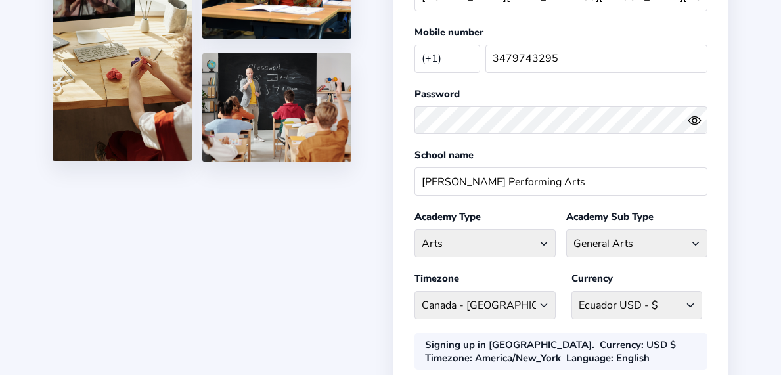
scroll to position [344, 0]
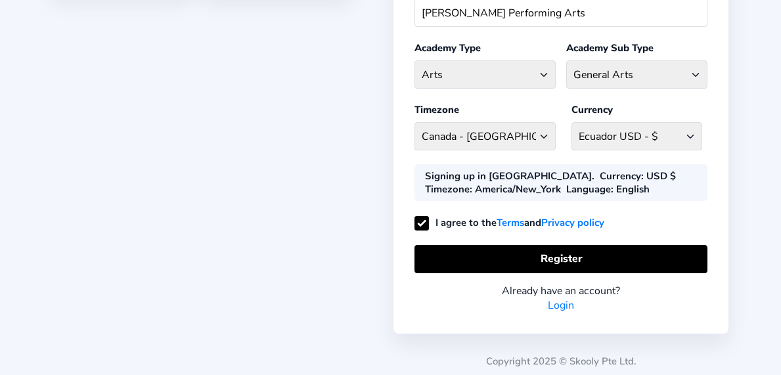
click at [465, 170] on div "Signing up in [GEOGRAPHIC_DATA]." at bounding box center [510, 176] width 170 height 13
click at [600, 176] on div "Currency : USD $" at bounding box center [638, 176] width 76 height 13
click at [532, 141] on select "[GEOGRAPHIC_DATA]/New_York [GEOGRAPHIC_DATA] - [GEOGRAPHIC_DATA]/[GEOGRAPHIC_DA…" at bounding box center [485, 136] width 141 height 28
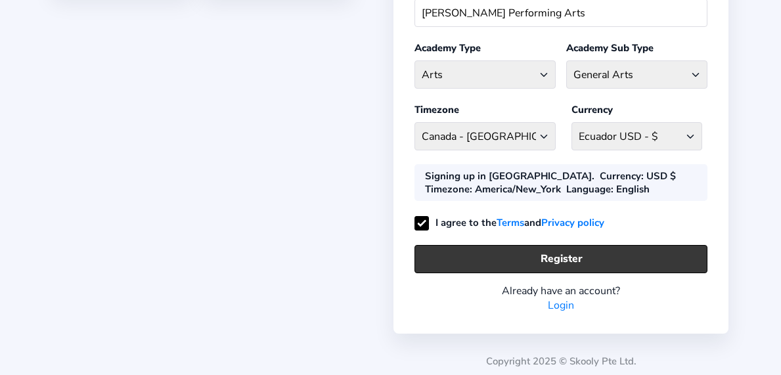
click at [531, 250] on button "Register" at bounding box center [561, 259] width 293 height 28
select select "CAD"
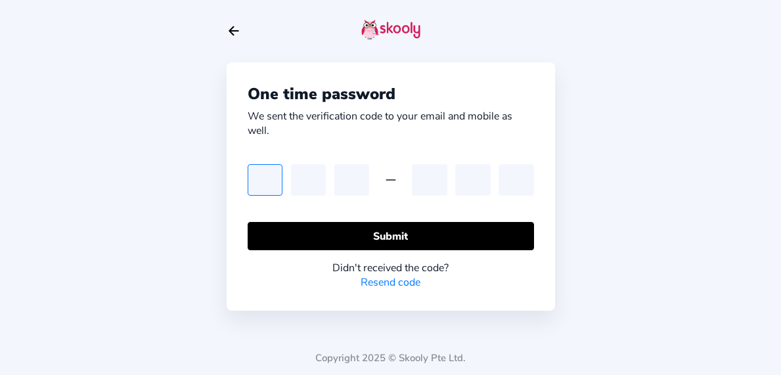
type input "1"
type input "6"
type input "5"
type input "3"
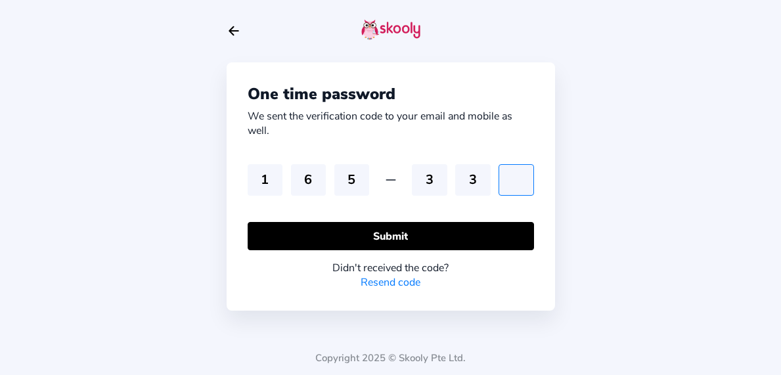
type input "8"
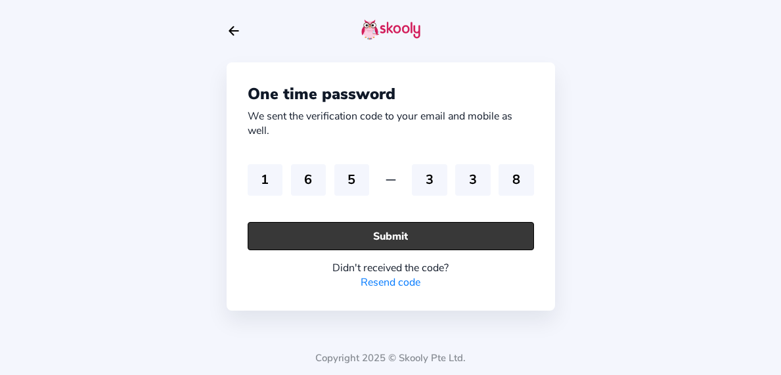
click at [439, 235] on button "Submit" at bounding box center [391, 236] width 286 height 28
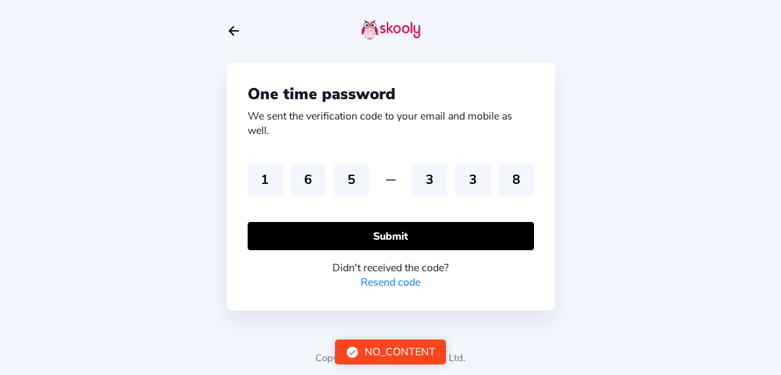
click at [377, 356] on div "NO_CONTENT" at bounding box center [400, 352] width 71 height 14
